Goal: Information Seeking & Learning: Learn about a topic

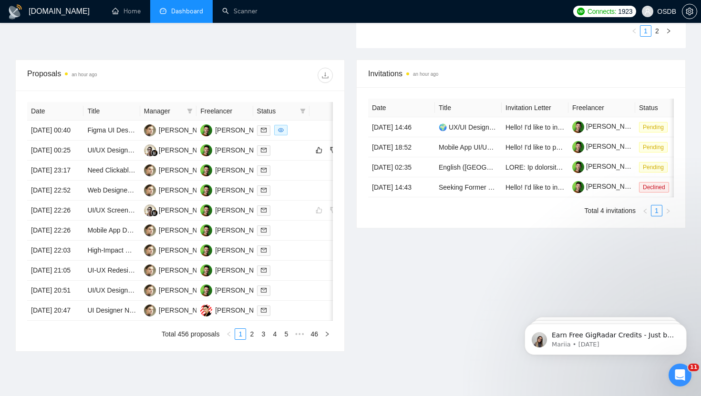
scroll to position [340, 0]
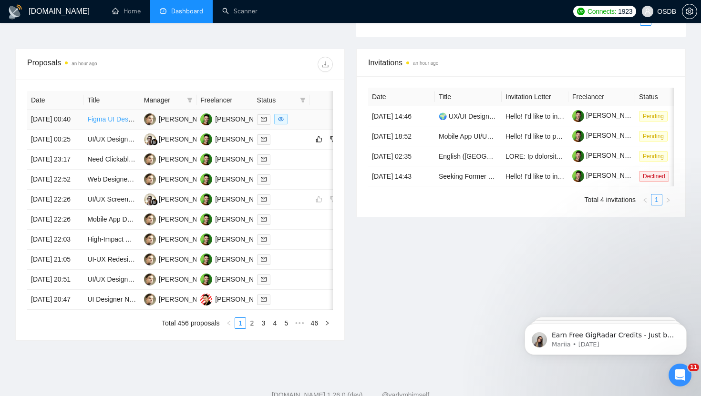
click at [104, 123] on link "Figma UI Designer for Polished, High-End Prototype" at bounding box center [164, 119] width 154 height 8
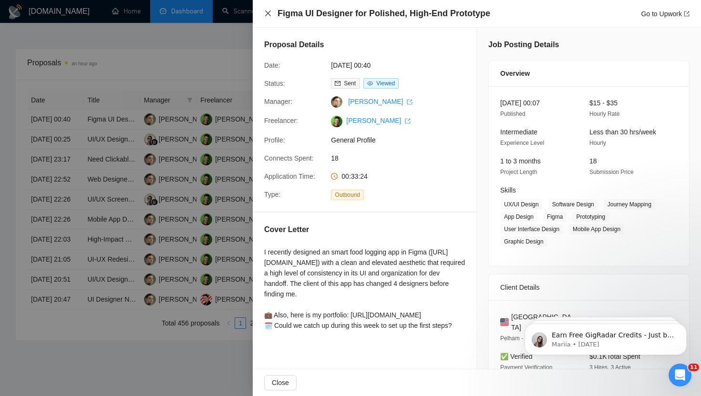
click at [271, 11] on icon "close" at bounding box center [268, 14] width 8 height 8
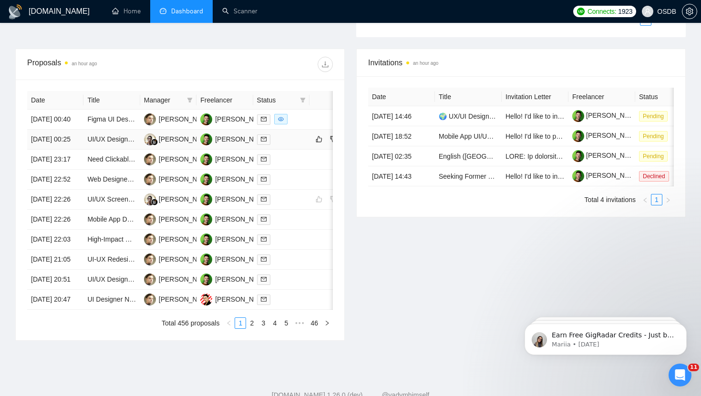
click at [282, 145] on div at bounding box center [281, 139] width 49 height 11
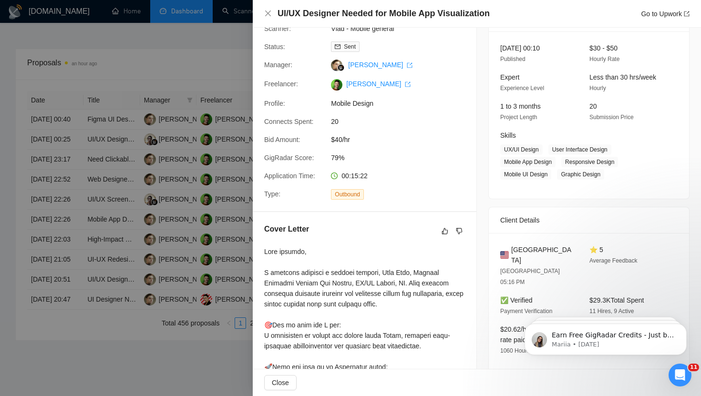
scroll to position [0, 0]
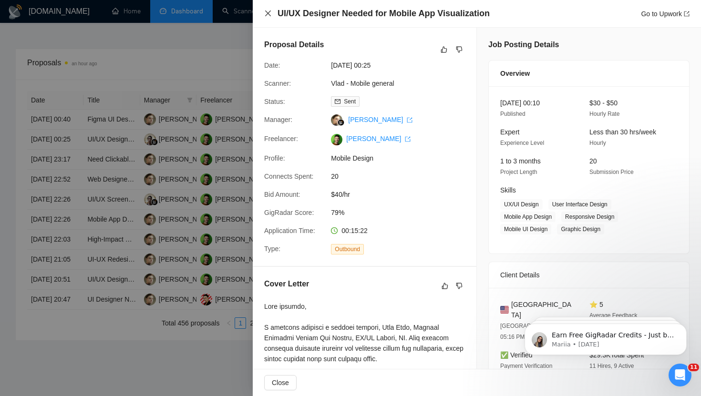
click at [269, 10] on icon "close" at bounding box center [268, 14] width 8 height 8
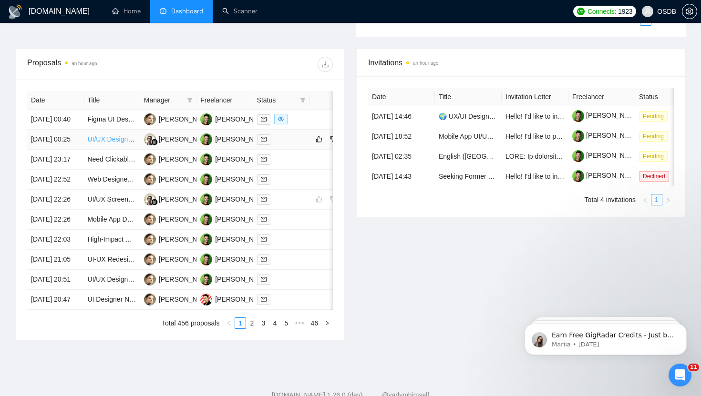
click at [104, 143] on link "UI/UX Designer Needed for Mobile App Visualization" at bounding box center [164, 139] width 155 height 8
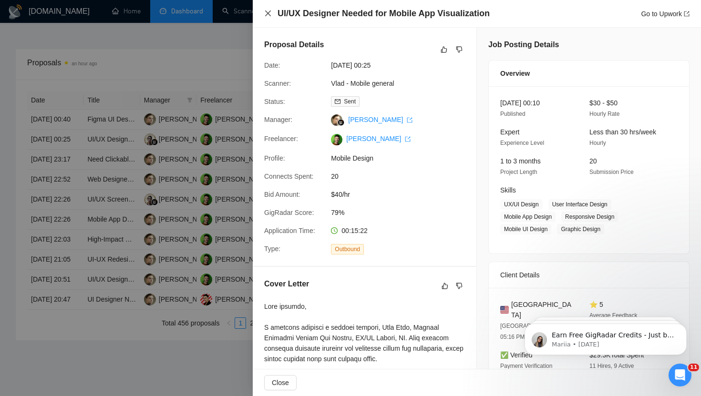
click at [269, 13] on icon "close" at bounding box center [268, 14] width 8 height 8
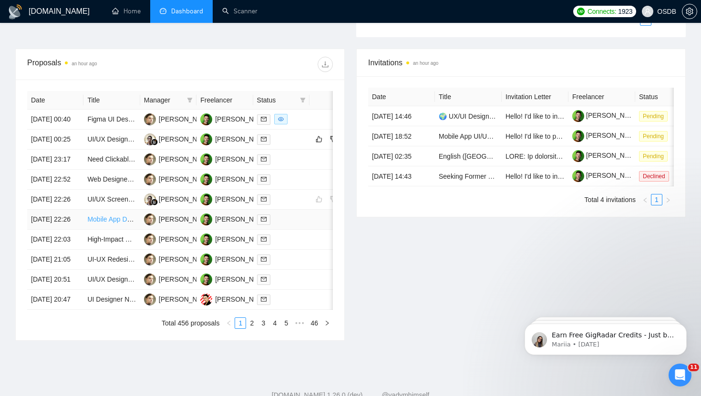
click at [106, 223] on link "Mobile App Designer Needed for Fitness Application" at bounding box center [164, 219] width 154 height 8
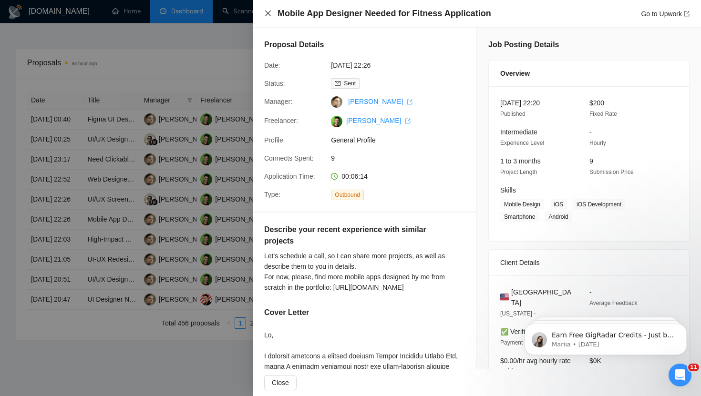
click at [267, 15] on icon "close" at bounding box center [268, 14] width 8 height 8
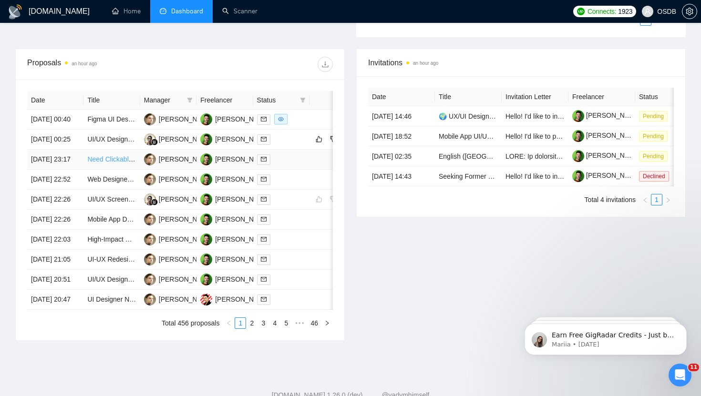
click at [125, 163] on link "Need Clickable UI/UX design for a mobile application for demos" at bounding box center [181, 159] width 188 height 8
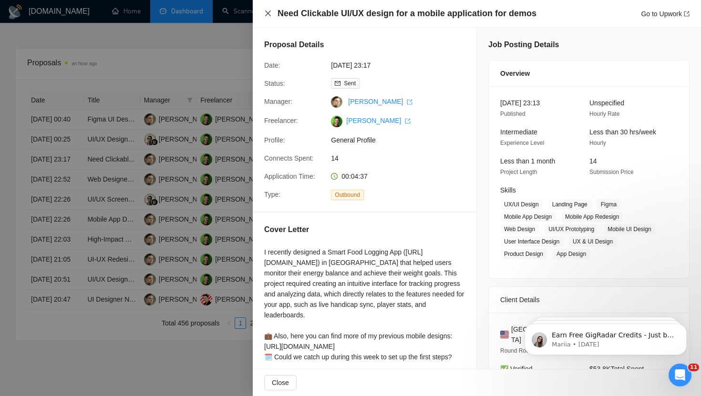
click at [267, 12] on icon "close" at bounding box center [268, 14] width 8 height 8
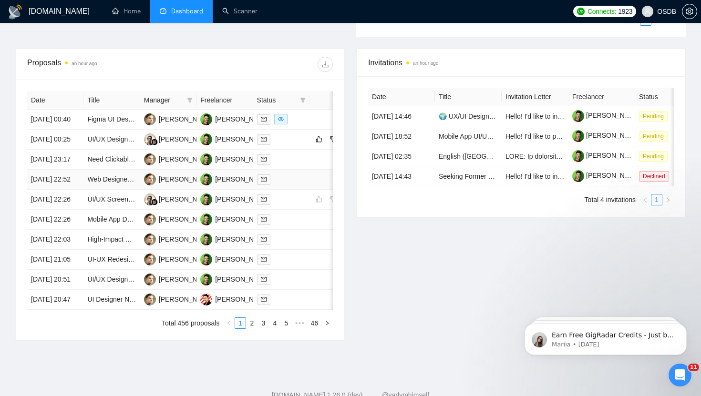
click at [118, 190] on td "Web Designer Needed for Website Redesign or New Build" at bounding box center [111, 180] width 56 height 20
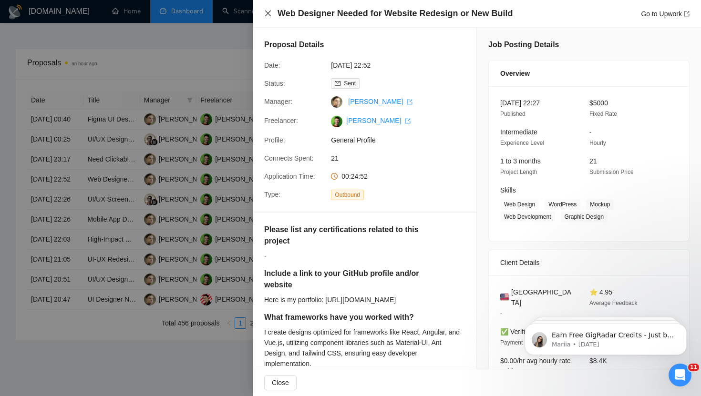
click at [268, 14] on icon "close" at bounding box center [268, 13] width 6 height 6
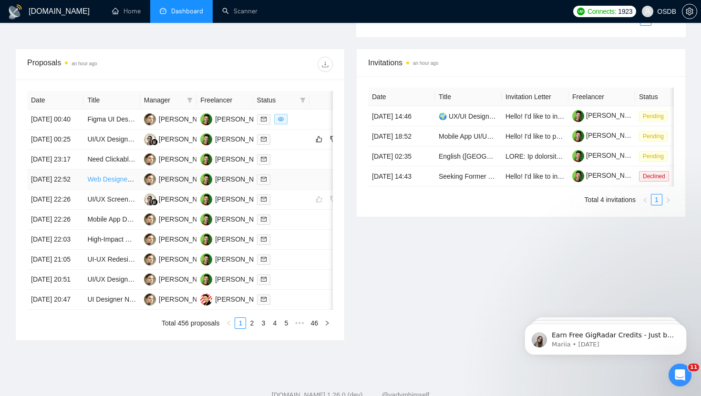
click at [120, 183] on link "Web Designer Needed for Website Redesign or New Build" at bounding box center [173, 179] width 173 height 8
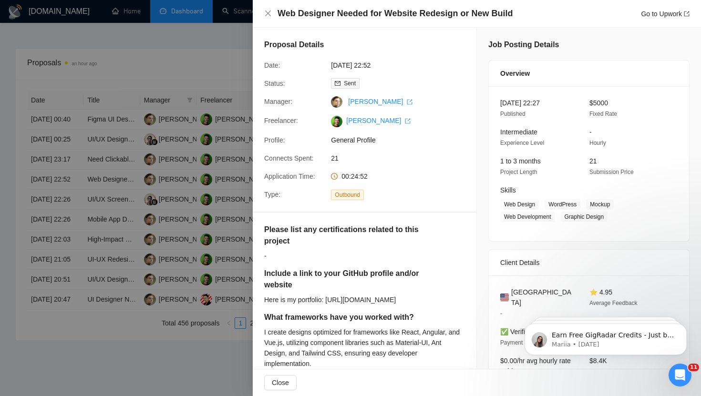
click at [264, 12] on div "Web Designer Needed for Website Redesign or New Build Go to Upwork" at bounding box center [477, 14] width 448 height 28
click at [269, 14] on icon "close" at bounding box center [268, 14] width 8 height 8
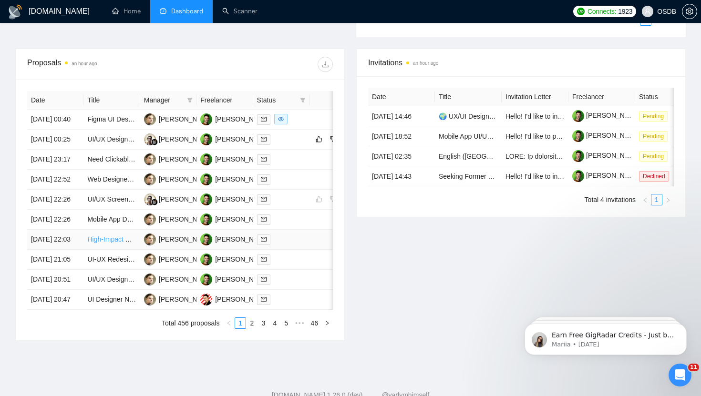
click at [109, 243] on link "High-Impact UX Designer Needed for SaaS Project" at bounding box center [162, 240] width 151 height 8
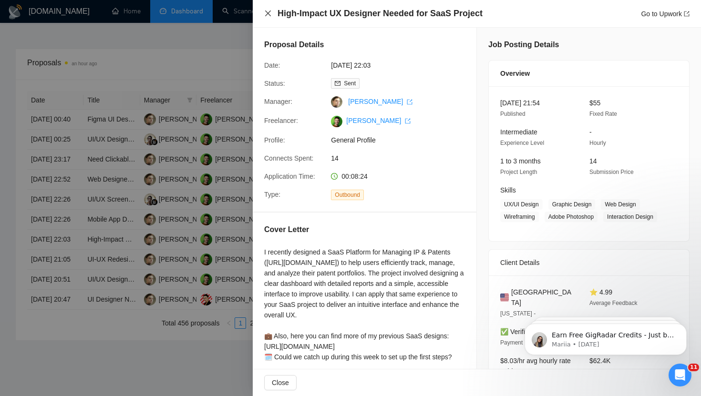
click at [269, 12] on icon "close" at bounding box center [268, 13] width 6 height 6
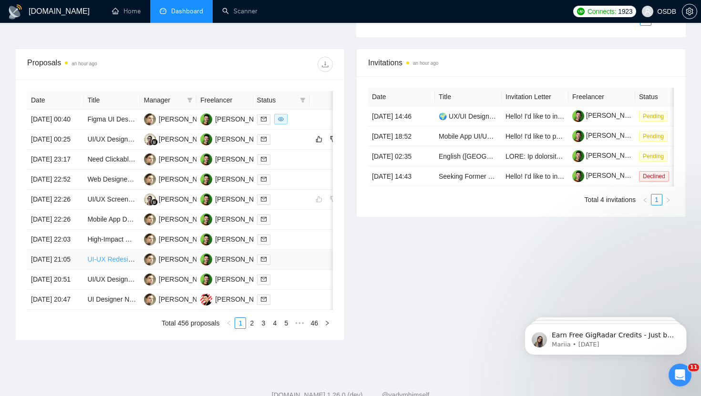
click at [103, 263] on link "UI-UX Redesign Help" at bounding box center [119, 260] width 64 height 8
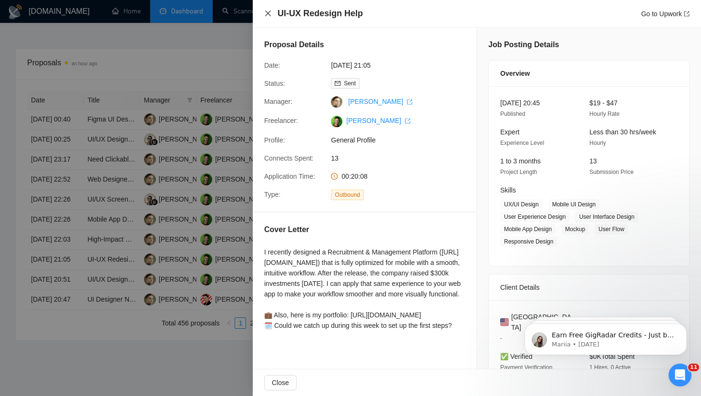
click at [267, 12] on icon "close" at bounding box center [268, 14] width 8 height 8
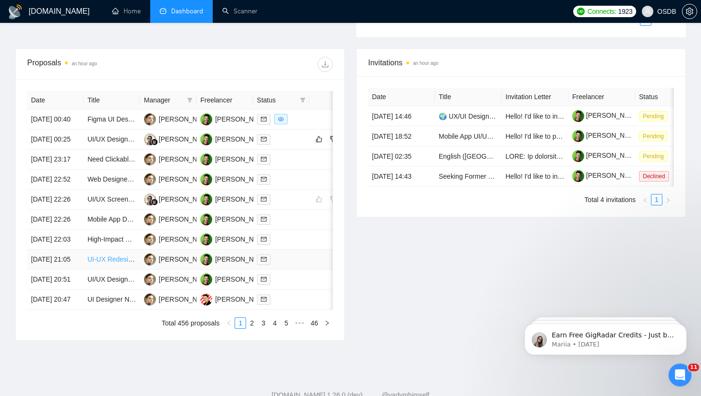
click at [100, 263] on link "UI-UX Redesign Help" at bounding box center [119, 260] width 64 height 8
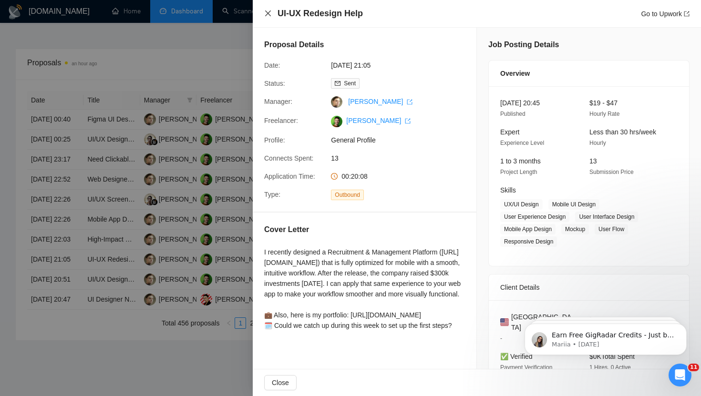
click at [265, 14] on icon "close" at bounding box center [268, 14] width 8 height 8
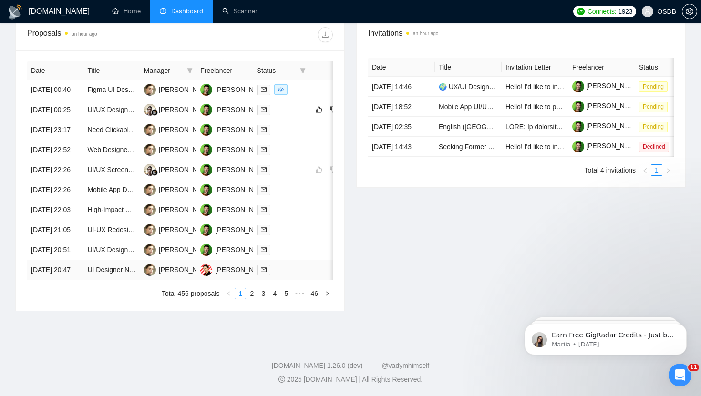
scroll to position [393, 0]
click at [117, 254] on link "UI/UX Designer Needed for Premium POS Ecosystem" at bounding box center [167, 250] width 160 height 8
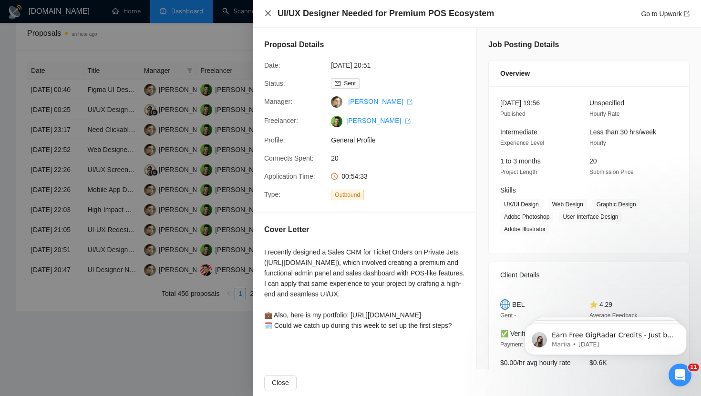
click at [266, 13] on icon "close" at bounding box center [268, 14] width 8 height 8
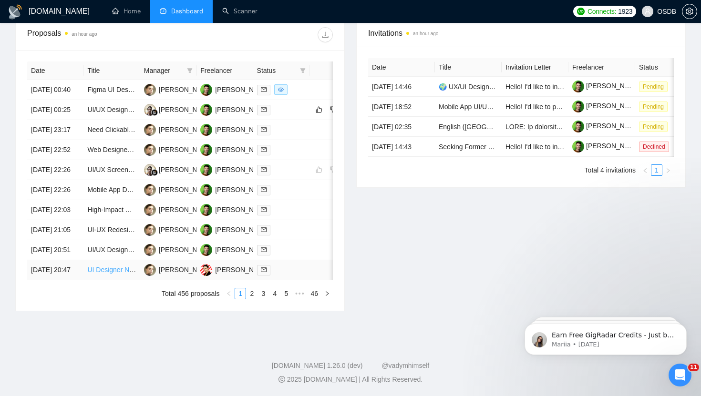
click at [119, 274] on link "UI Designer Needed for Mobile App Project" at bounding box center [151, 270] width 128 height 8
